Goal: Information Seeking & Learning: Learn about a topic

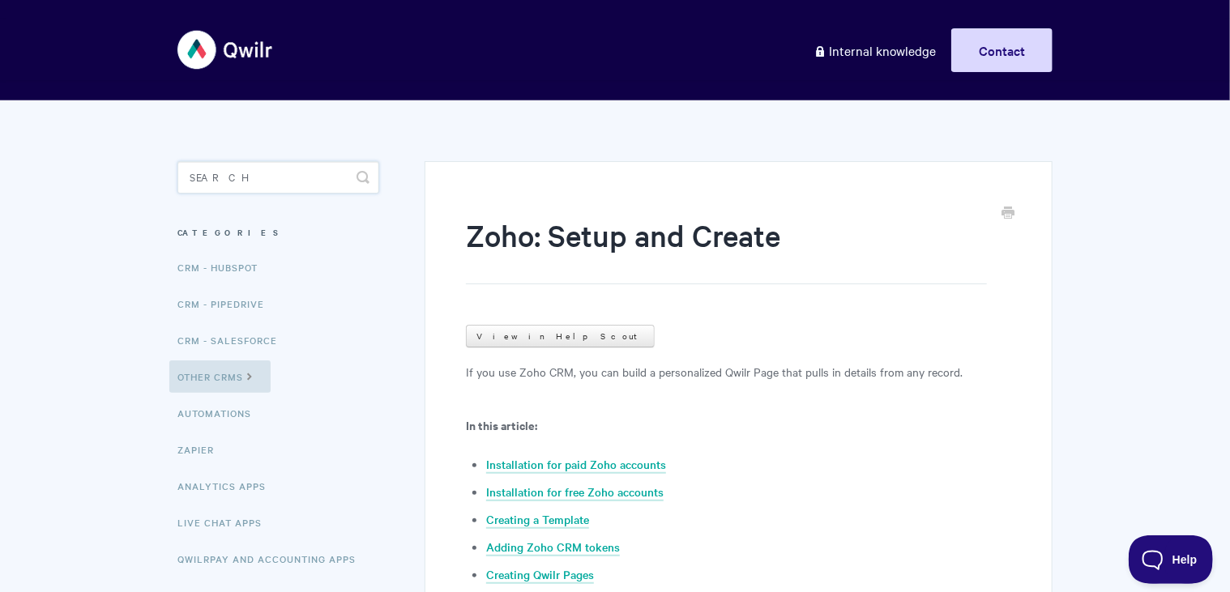
click at [197, 181] on input "Search" at bounding box center [278, 177] width 202 height 32
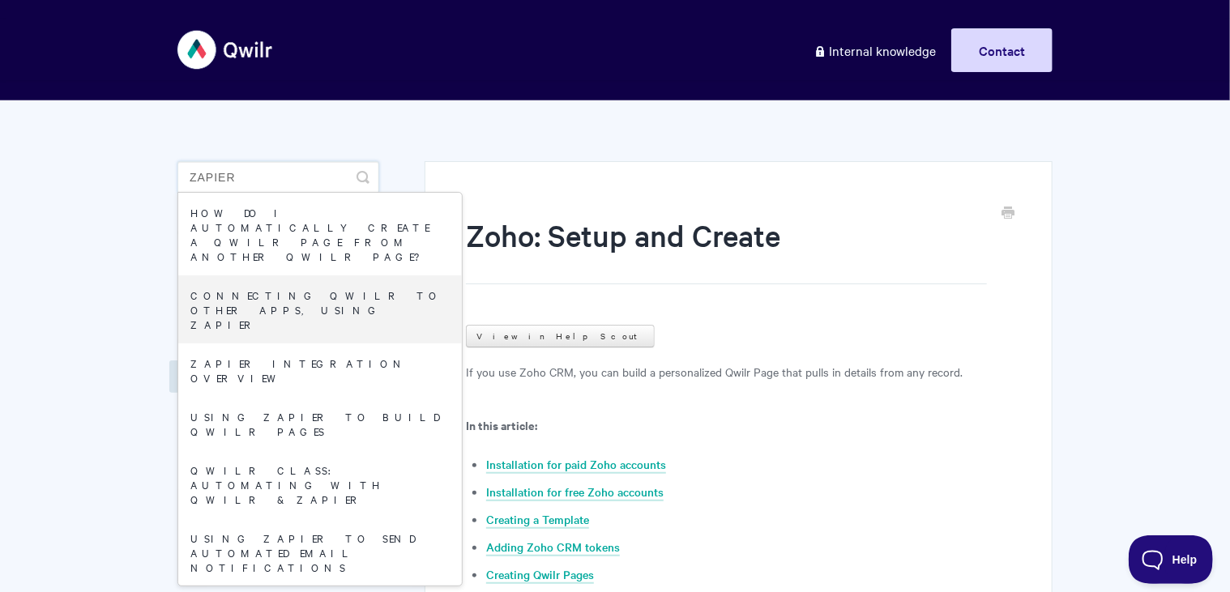
type input "zapier"
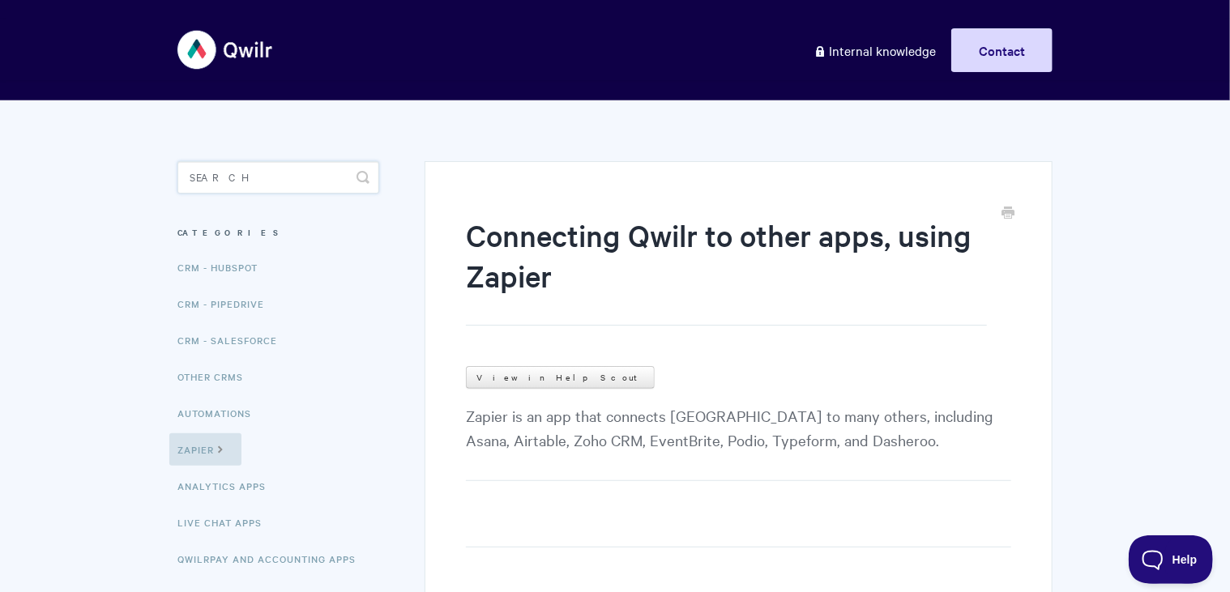
click at [250, 177] on input "Search" at bounding box center [278, 177] width 202 height 32
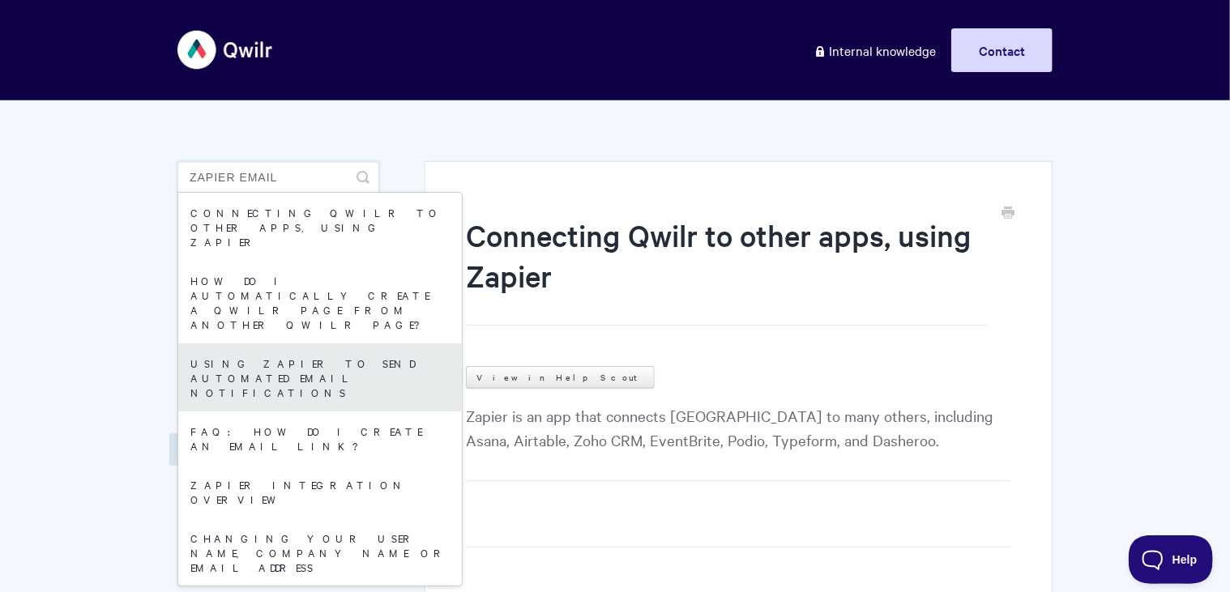
type input "zapier email"
click at [317, 344] on link "Using Zapier to send automated email notifications" at bounding box center [320, 378] width 284 height 68
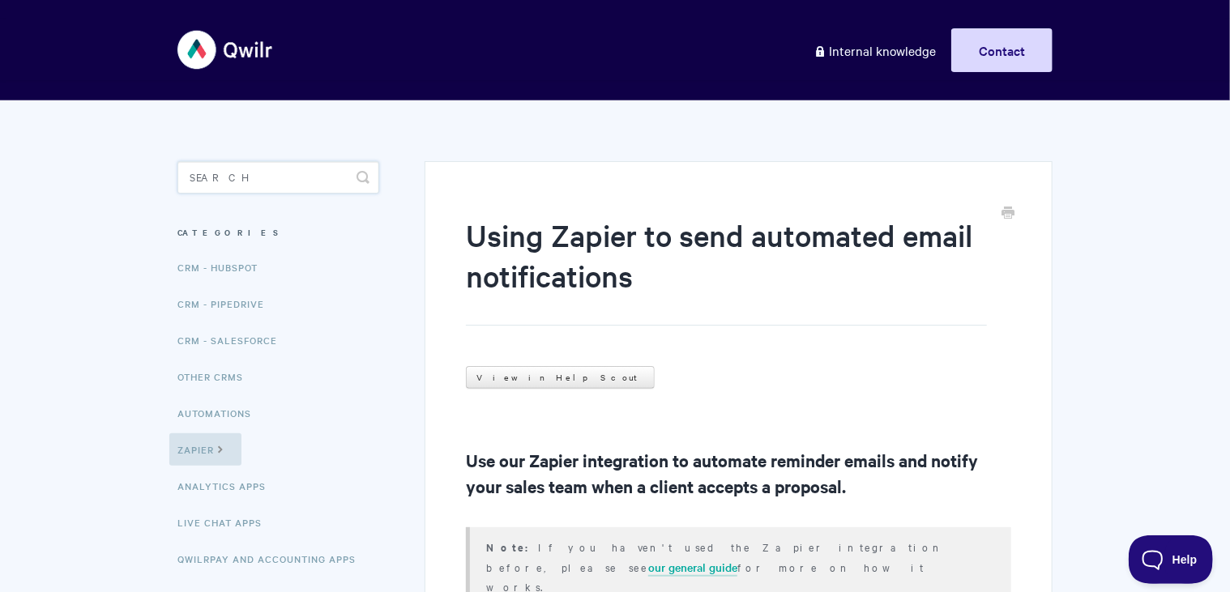
click at [284, 187] on input "Search" at bounding box center [278, 177] width 202 height 32
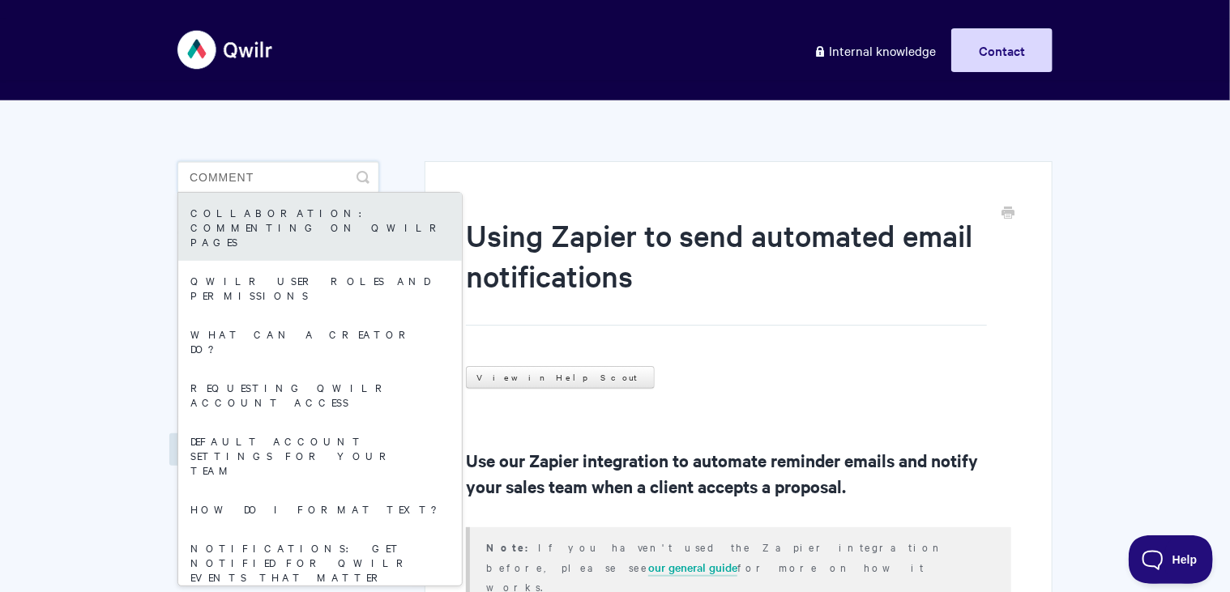
type input "comment"
click at [320, 215] on link "Collaboration: Commenting on Qwilr Pages" at bounding box center [320, 227] width 284 height 68
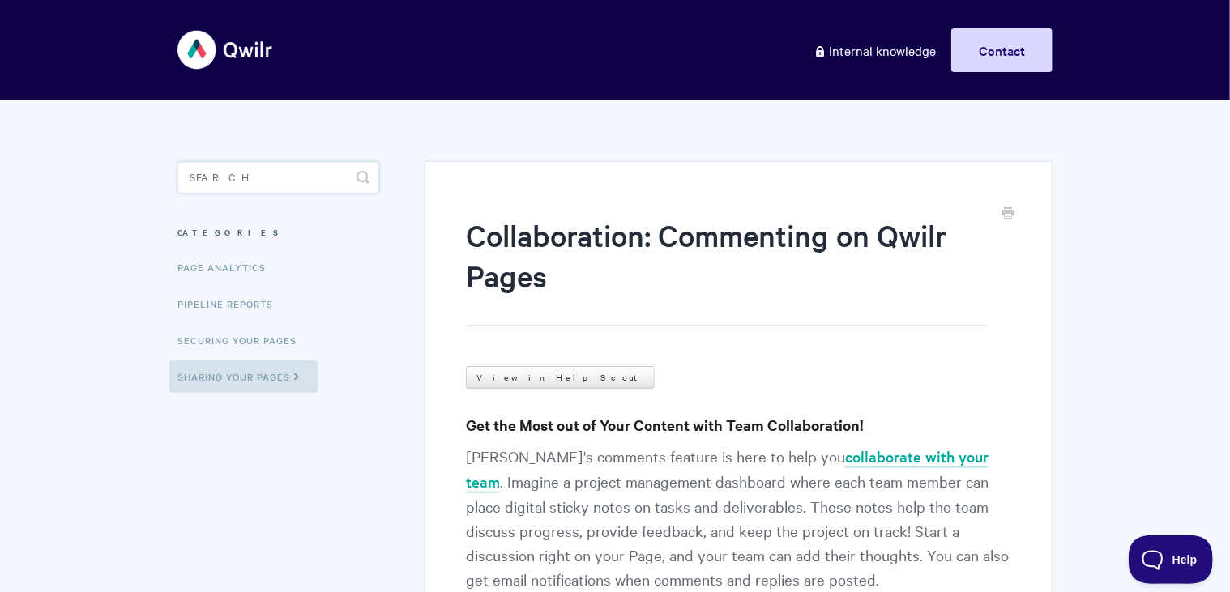
click at [251, 182] on input "Search" at bounding box center [278, 177] width 202 height 32
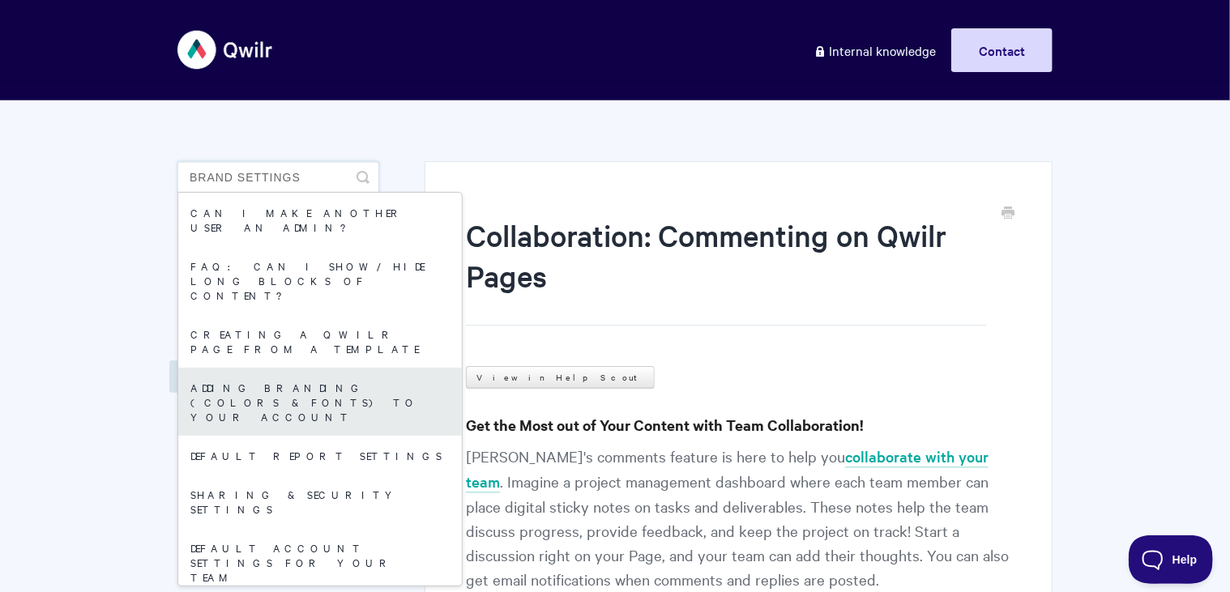
type input "brand settings"
click at [284, 368] on link "Adding branding (colors & fonts) to your account" at bounding box center [320, 402] width 284 height 68
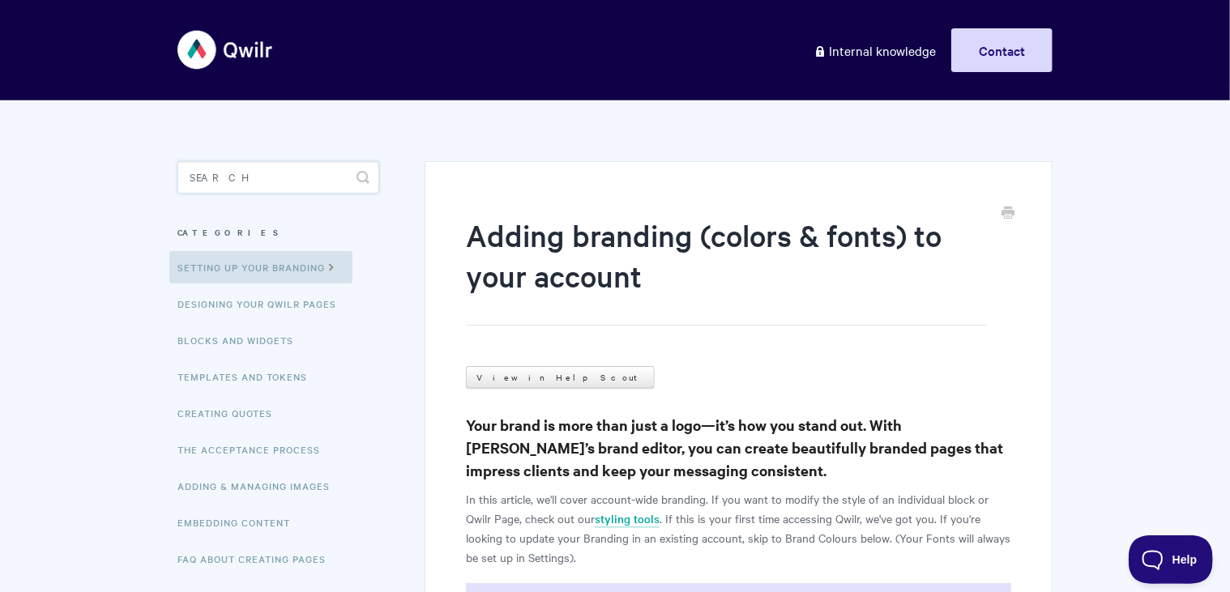
click at [294, 171] on input "Search" at bounding box center [278, 177] width 202 height 32
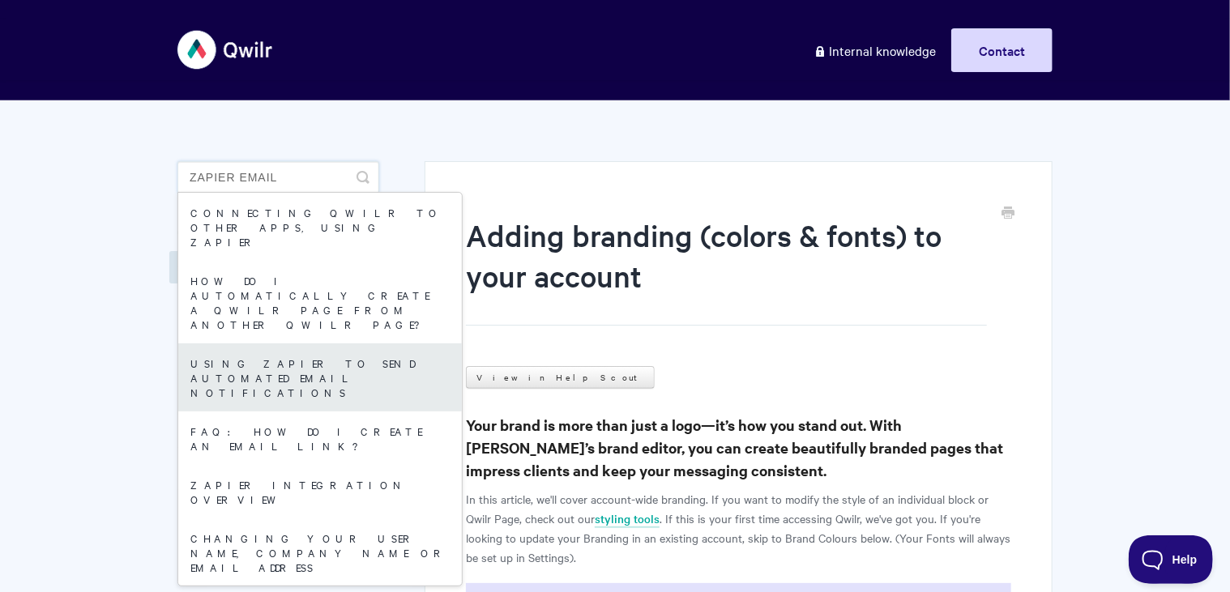
type input "zapier email"
click at [301, 344] on link "Using Zapier to send automated email notifications" at bounding box center [320, 378] width 284 height 68
